Goal: Find contact information: Find contact information

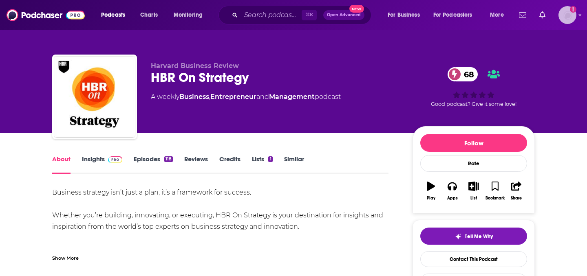
click at [579, 14] on icon "Show profile menu" at bounding box center [579, 15] width 3 height 5
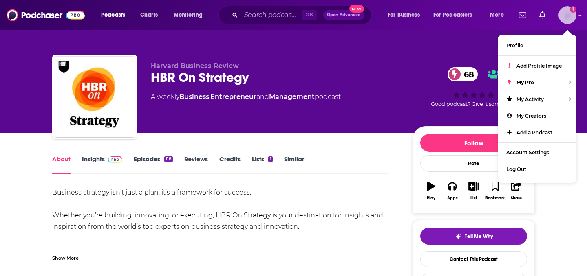
click at [579, 15] on icon "Show profile menu" at bounding box center [580, 15] width 3 height 2
click at [265, 200] on div "Business strategy isn’t just a plan, it’s a framework for success. Whether you’…" at bounding box center [220, 227] width 336 height 80
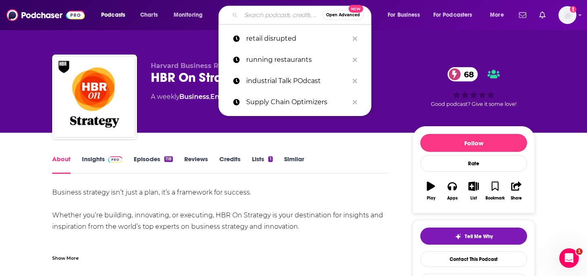
click at [272, 9] on input "Search podcasts, credits, & more..." at bounding box center [281, 15] width 81 height 13
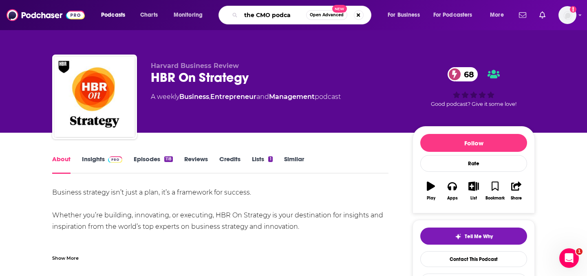
type input "the CMO podcas"
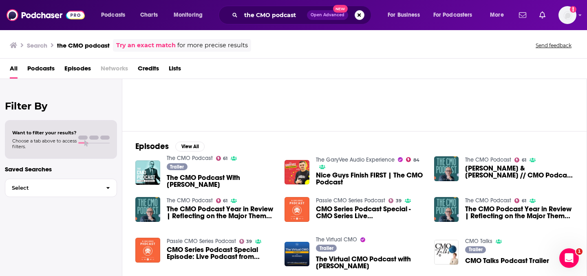
scroll to position [63, 0]
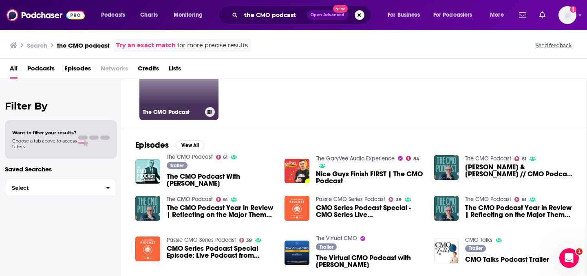
click at [184, 97] on link "61 The CMO Podcast" at bounding box center [178, 80] width 79 height 79
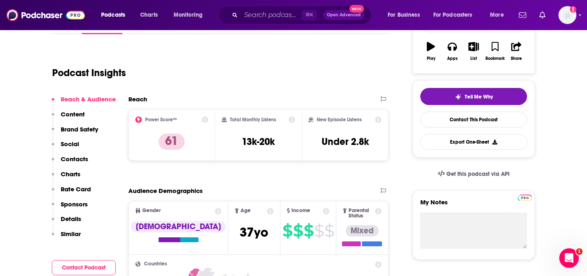
scroll to position [142, 0]
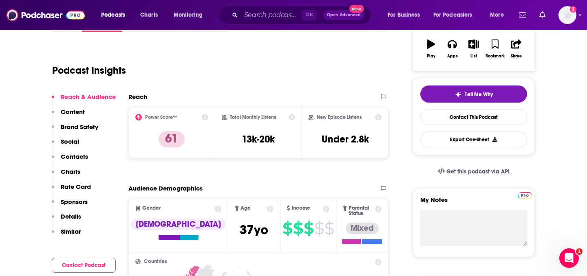
click at [77, 187] on p "Rate Card" at bounding box center [76, 187] width 30 height 8
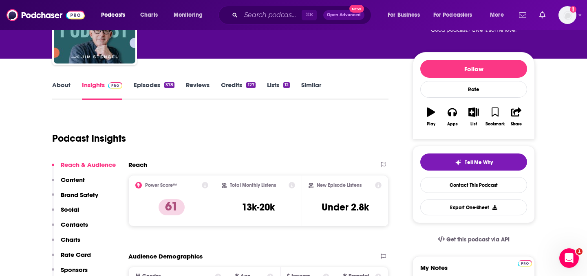
scroll to position [151, 0]
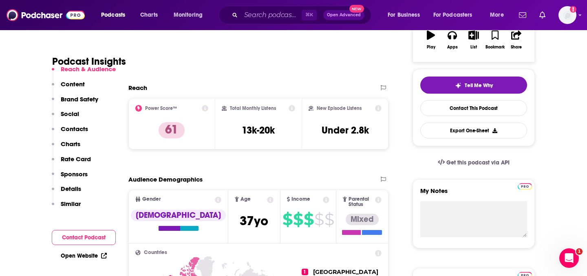
click at [73, 84] on p "Content" at bounding box center [73, 84] width 24 height 8
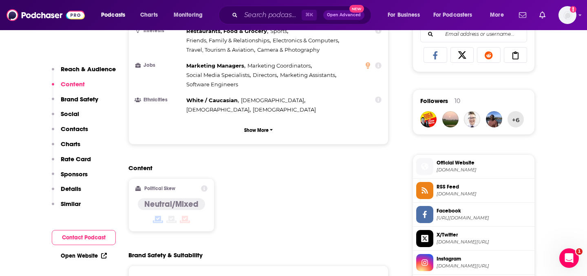
scroll to position [537, 0]
click at [73, 96] on p "Brand Safety" at bounding box center [79, 99] width 37 height 8
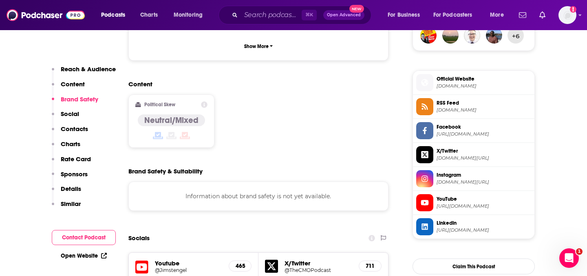
scroll to position [625, 0]
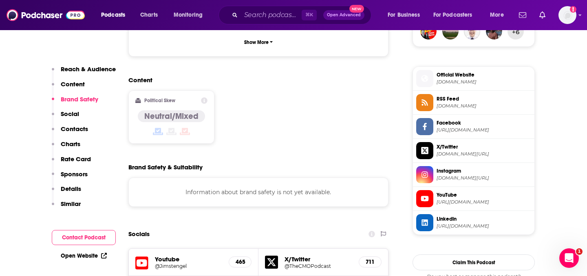
click at [70, 114] on p "Social" at bounding box center [70, 114] width 18 height 8
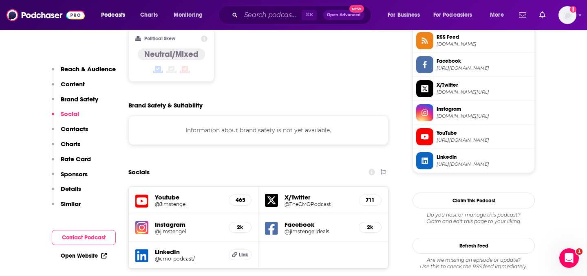
scroll to position [688, 0]
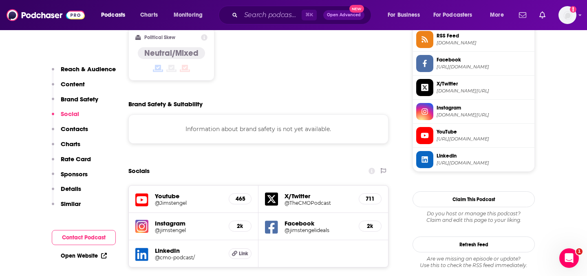
click at [70, 127] on p "Contacts" at bounding box center [74, 129] width 27 height 8
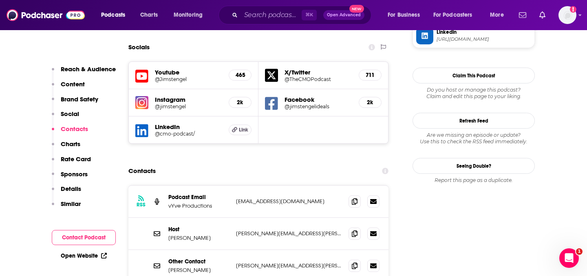
click at [70, 145] on p "Charts" at bounding box center [71, 144] width 20 height 8
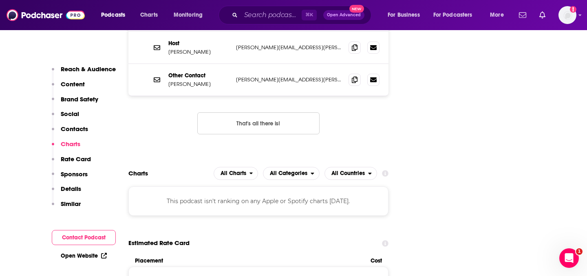
scroll to position [1002, 0]
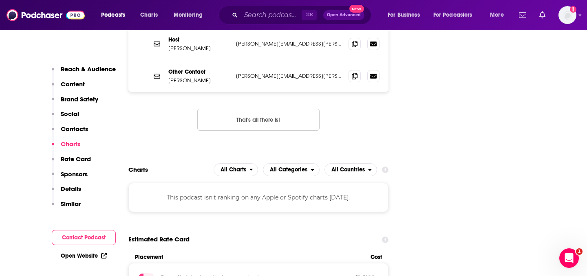
click at [70, 154] on button "Charts" at bounding box center [66, 147] width 29 height 15
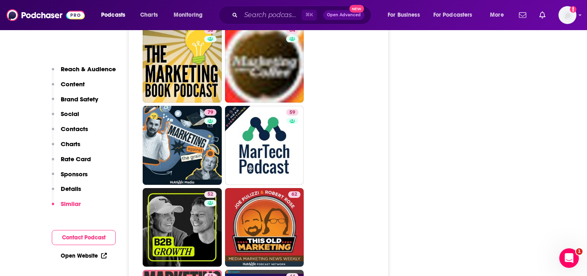
scroll to position [1875, 0]
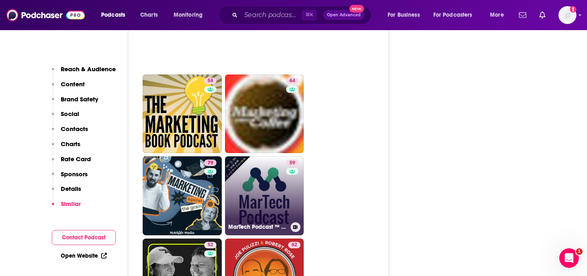
click at [282, 163] on link "59 MarTech Podcast ™ // Marketing + Technology = Business Growth" at bounding box center [264, 195] width 79 height 79
type input "[URL][DOMAIN_NAME]"
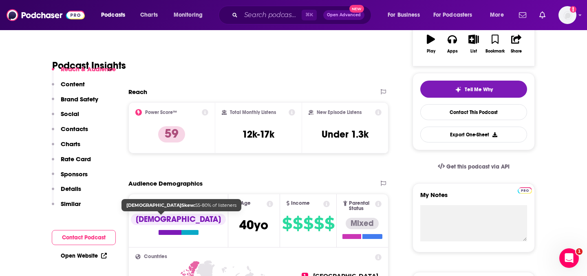
scroll to position [196, 0]
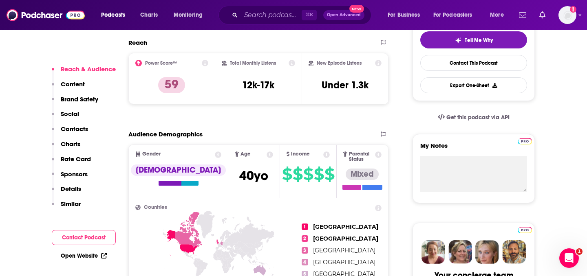
click at [86, 161] on p "Rate Card" at bounding box center [76, 159] width 30 height 8
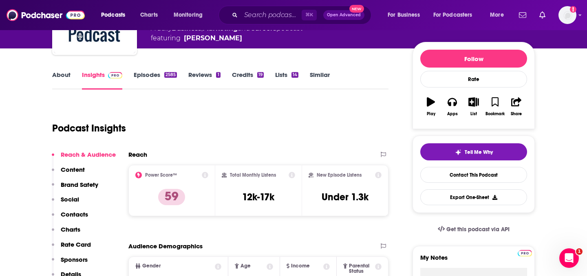
scroll to position [96, 0]
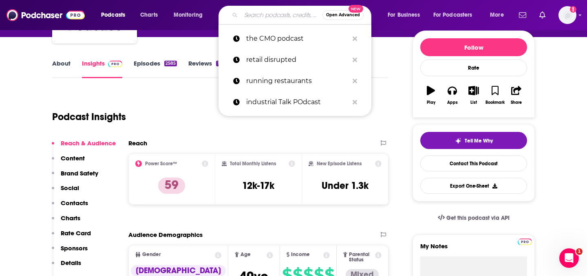
click at [273, 16] on input "Search podcasts, credits, & more..." at bounding box center [281, 15] width 81 height 13
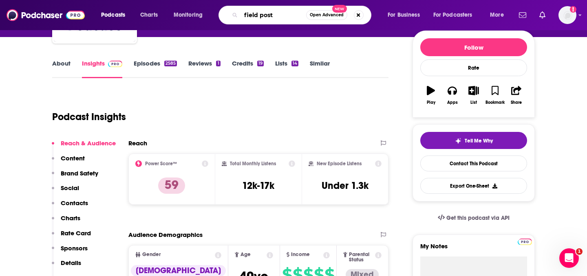
type input "field posts"
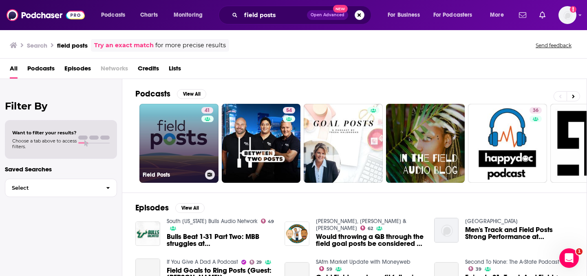
scroll to position [6, 0]
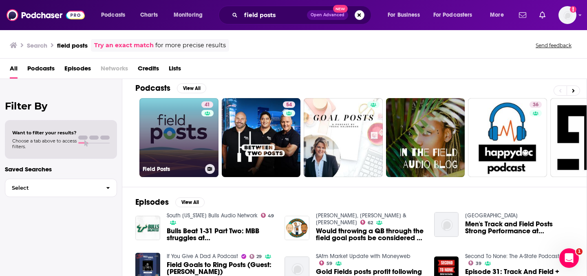
click at [182, 145] on link "41 Field Posts" at bounding box center [178, 137] width 79 height 79
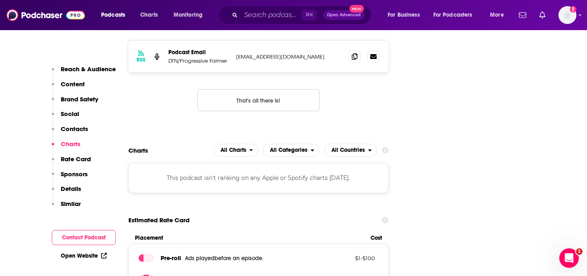
scroll to position [837, 0]
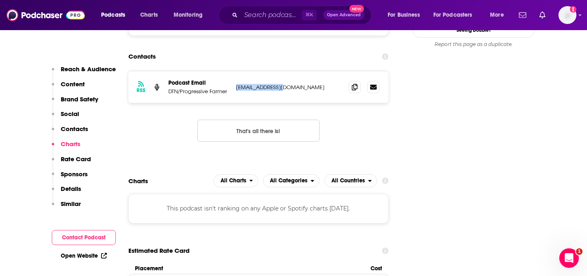
drag, startPoint x: 235, startPoint y: 48, endPoint x: 284, endPoint y: 48, distance: 49.3
click at [284, 71] on div "RSS Podcast Email DTN/Progressive Farmer [EMAIL_ADDRESS][DOMAIN_NAME] [EMAIL_AD…" at bounding box center [258, 87] width 260 height 32
copy p "[EMAIL_ADDRESS][DOMAIN_NAME]"
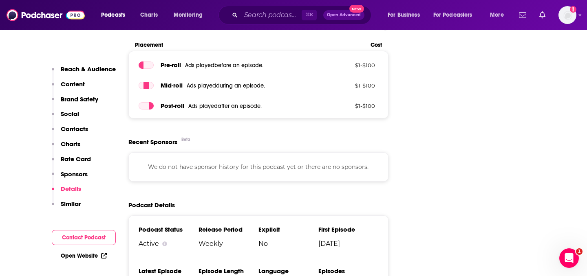
scroll to position [1153, 0]
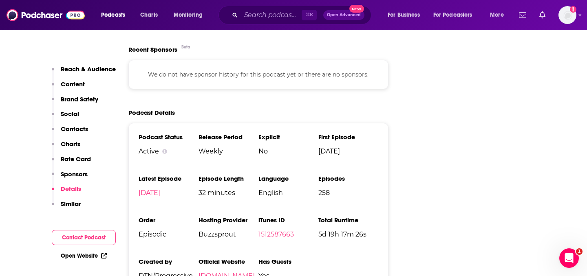
copy p "[EMAIL_ADDRESS][DOMAIN_NAME]"
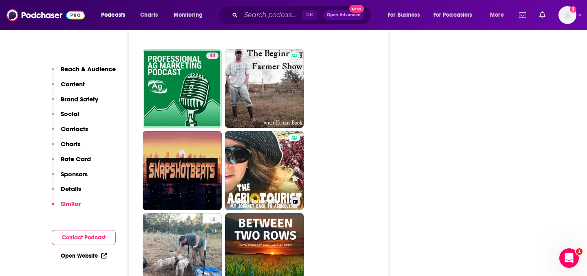
scroll to position [1721, 0]
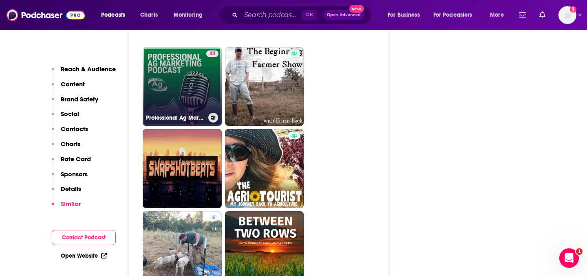
click at [194, 67] on link "44 Professional Ag Marketing Podcast" at bounding box center [182, 86] width 79 height 79
type input "[URL][DOMAIN_NAME]"
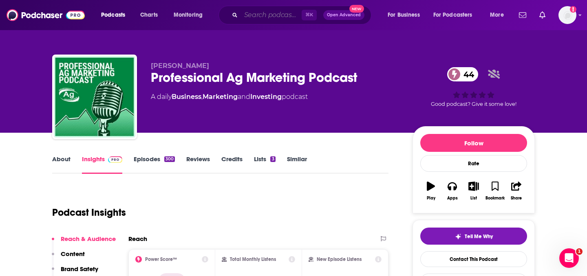
click at [261, 12] on input "Search podcasts, credits, & more..." at bounding box center [271, 15] width 61 height 13
